Goal: Transaction & Acquisition: Purchase product/service

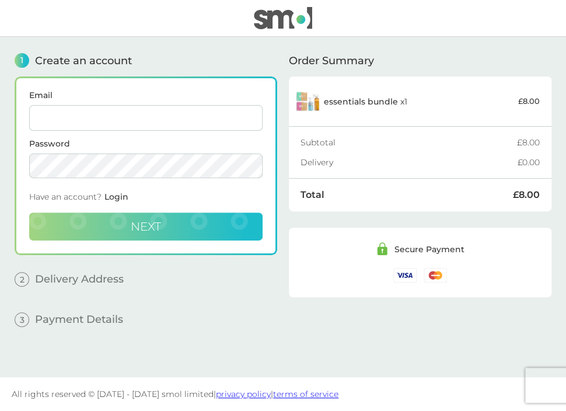
type input "suepiper223@gmail.com"
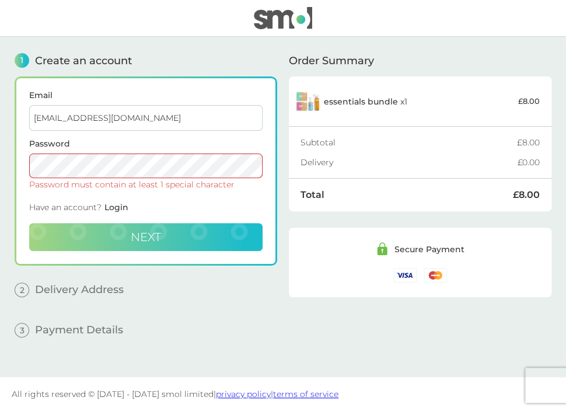
click at [148, 226] on button "Next" at bounding box center [145, 237] width 233 height 28
click at [26, 167] on div "Email suepiper223@gmail.com Password Password must contain at least 1 special c…" at bounding box center [146, 170] width 263 height 189
click at [260, 210] on div "Have an account? Login" at bounding box center [145, 210] width 233 height 26
click at [154, 233] on span "Next" at bounding box center [146, 237] width 30 height 14
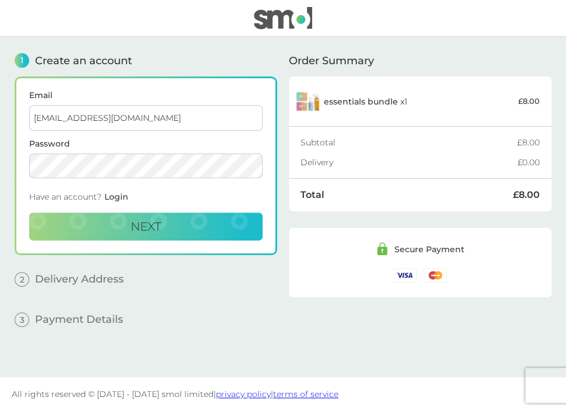
click at [242, 270] on div "2 Delivery Address" at bounding box center [146, 271] width 263 height 32
click at [148, 222] on span "Next" at bounding box center [146, 226] width 30 height 14
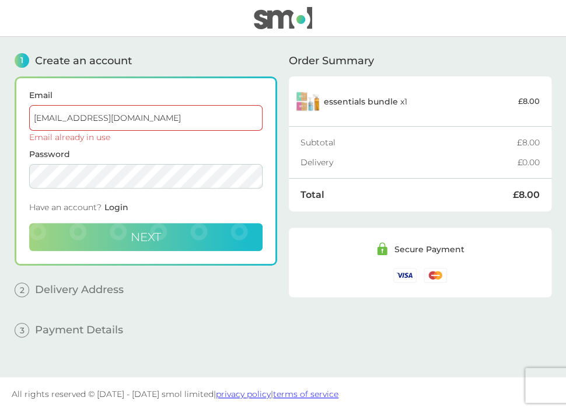
click at [155, 239] on span "Next" at bounding box center [146, 237] width 30 height 14
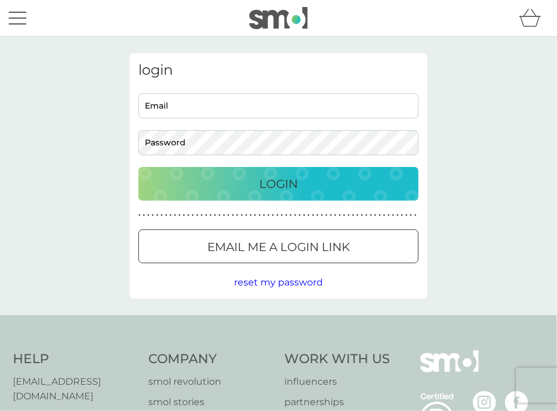
type input "suepiper223@gmail.com"
click at [302, 187] on div "Login" at bounding box center [278, 183] width 257 height 19
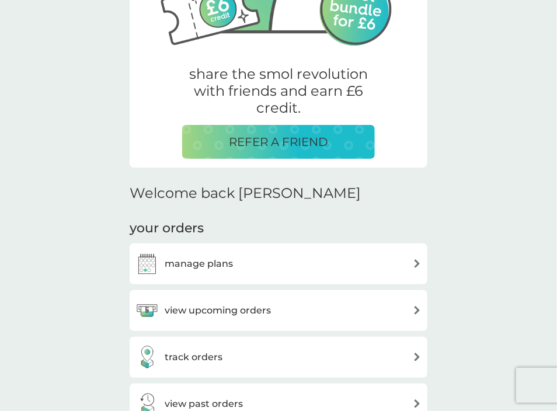
scroll to position [233, 0]
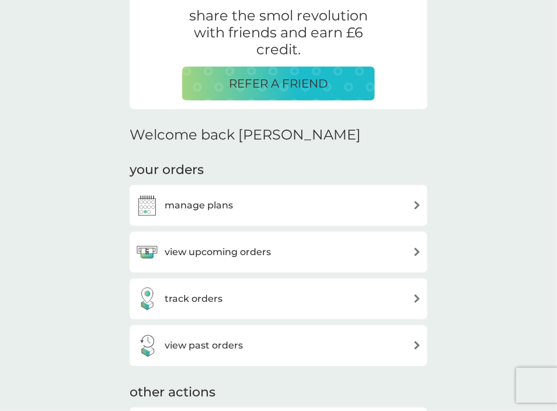
click at [416, 252] on img at bounding box center [417, 251] width 9 height 9
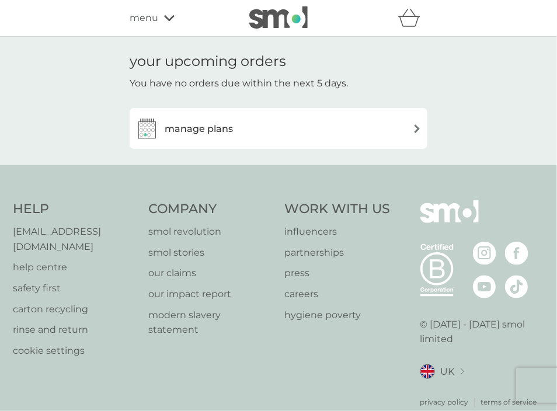
click at [168, 24] on div "menu" at bounding box center [179, 18] width 99 height 15
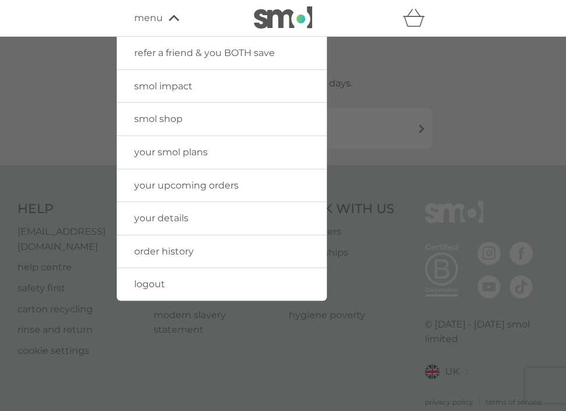
click at [174, 120] on span "smol shop" at bounding box center [158, 118] width 48 height 11
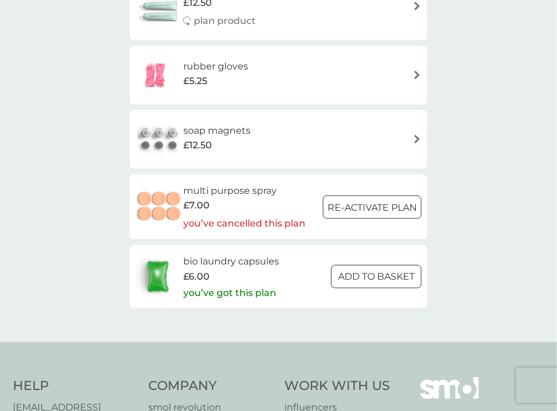
scroll to position [1692, 0]
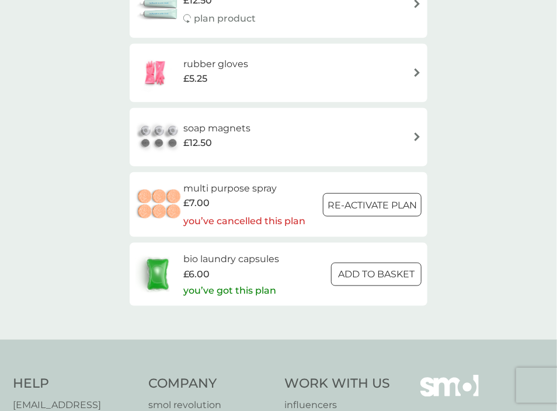
click at [376, 277] on div at bounding box center [375, 273] width 7 height 7
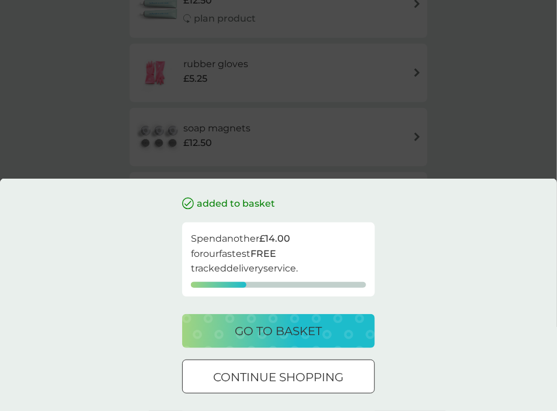
click at [303, 333] on p "go to basket" at bounding box center [278, 331] width 87 height 19
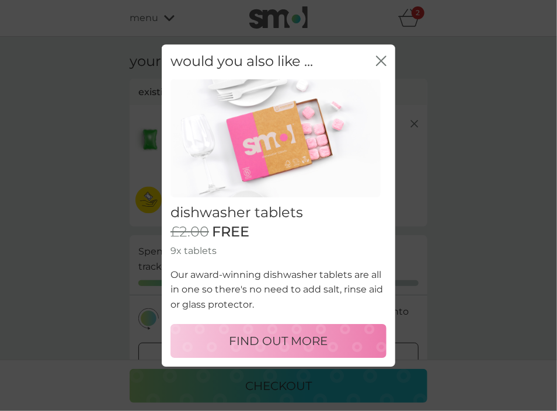
click at [299, 346] on p "FIND OUT MORE" at bounding box center [278, 340] width 99 height 19
select select "42"
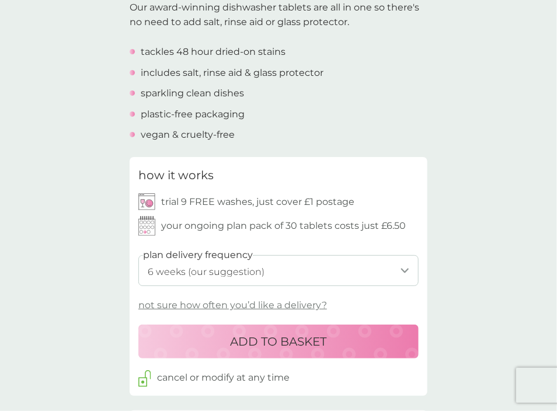
scroll to position [408, 0]
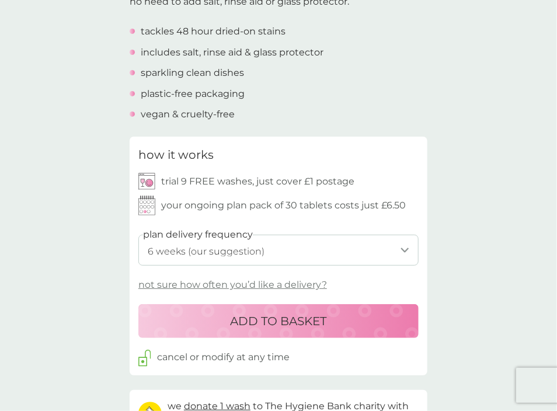
click at [304, 329] on p "ADD TO BASKET" at bounding box center [279, 321] width 96 height 19
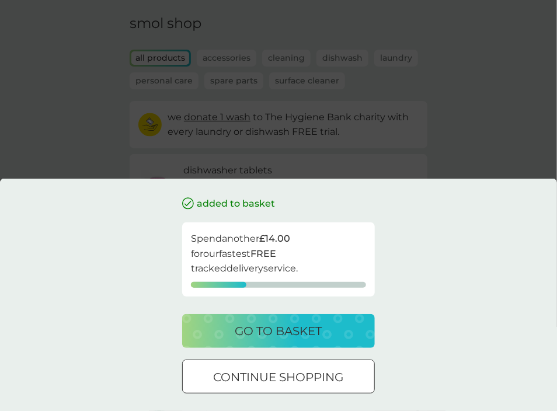
scroll to position [58, 0]
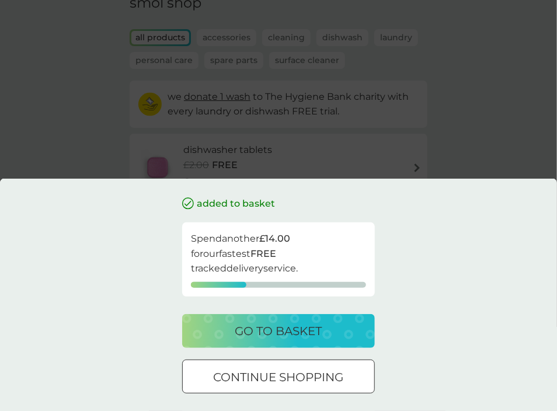
click at [303, 331] on p "go to basket" at bounding box center [278, 331] width 87 height 19
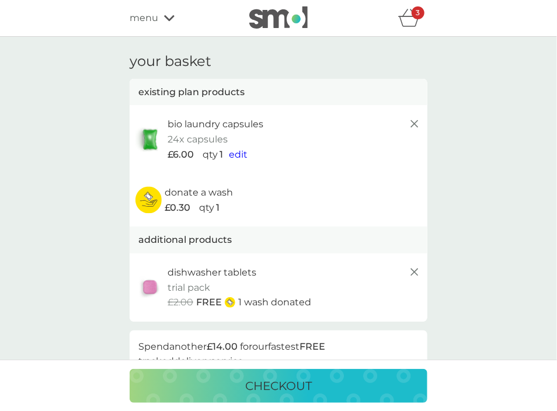
click at [285, 386] on p "checkout" at bounding box center [278, 385] width 67 height 19
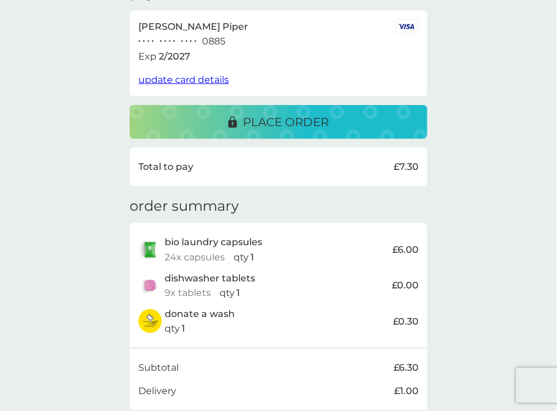
scroll to position [233, 0]
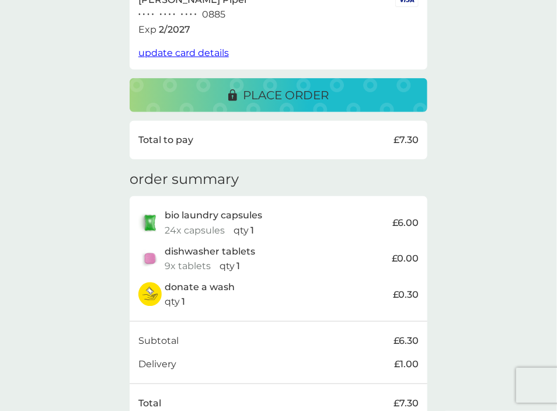
click at [292, 96] on p "place order" at bounding box center [286, 95] width 86 height 19
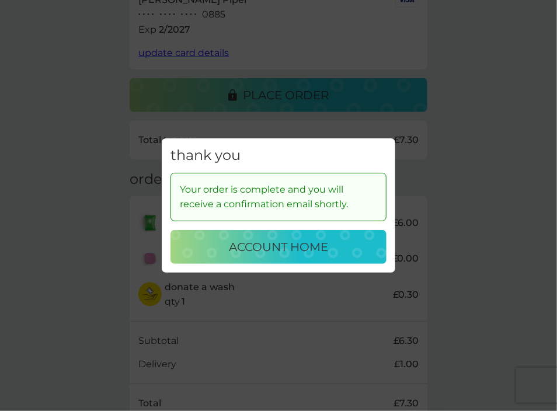
click at [300, 252] on p "account home" at bounding box center [278, 247] width 99 height 19
